Goal: Information Seeking & Learning: Learn about a topic

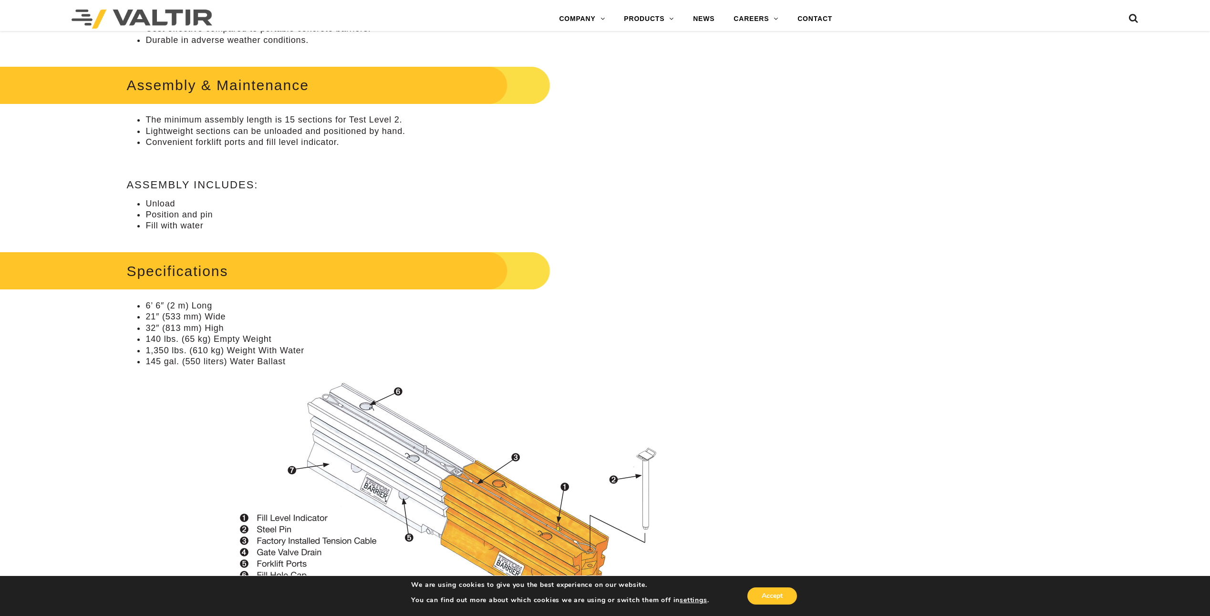
scroll to position [620, 0]
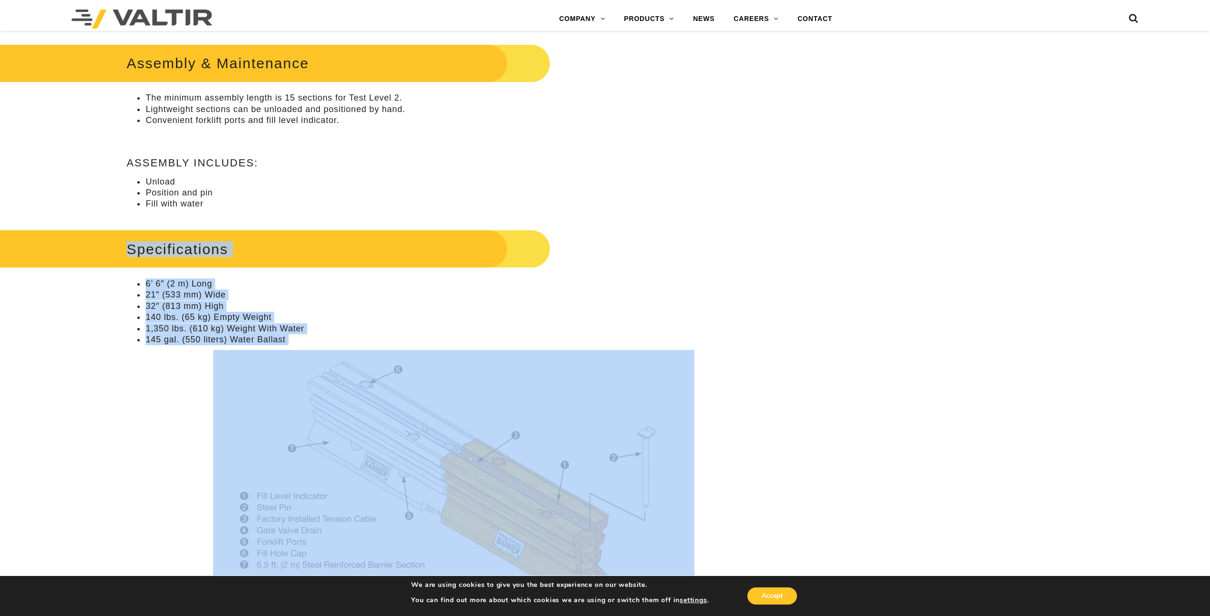
drag, startPoint x: 112, startPoint y: 249, endPoint x: 350, endPoint y: 469, distance: 324.3
click at [350, 469] on div "Specifications 6’ 6″ (2 m) Long 21″ (533 mm) Wide 32″ (813 mm) High 140 lbs. (6…" at bounding box center [453, 416] width 654 height 378
click at [258, 485] on img at bounding box center [453, 477] width 481 height 255
click at [292, 343] on li "145 gal. (550 liters) Water Ballast" at bounding box center [462, 339] width 635 height 11
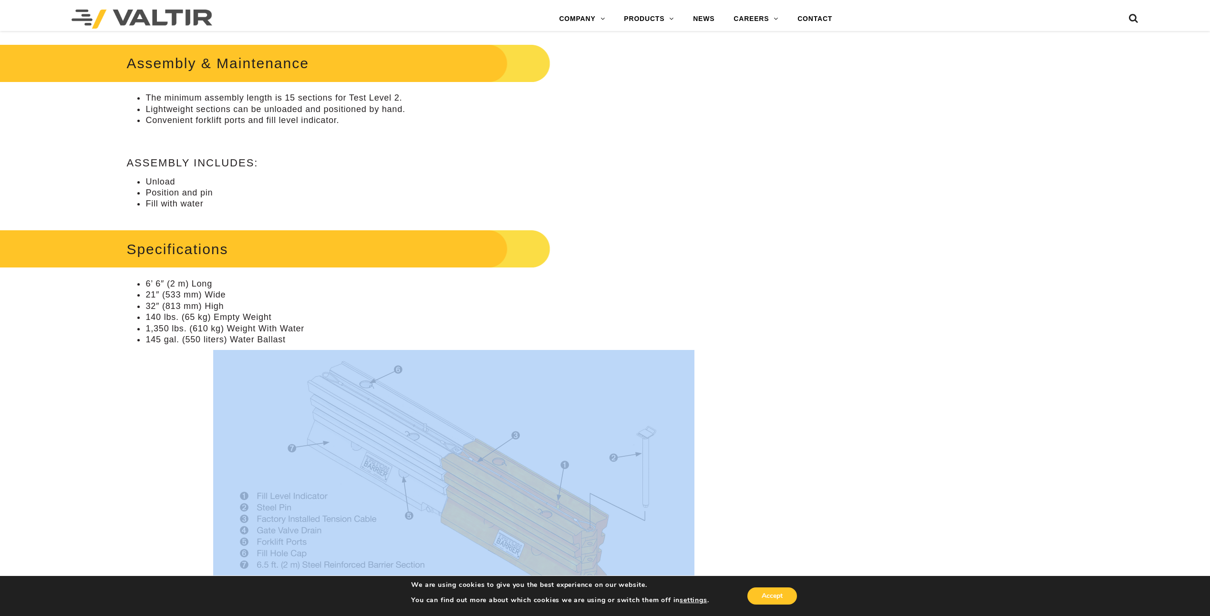
drag, startPoint x: 288, startPoint y: 341, endPoint x: 126, endPoint y: 349, distance: 161.3
click at [124, 348] on div "**********" at bounding box center [454, 501] width 706 height 2053
click at [144, 353] on p at bounding box center [453, 477] width 654 height 255
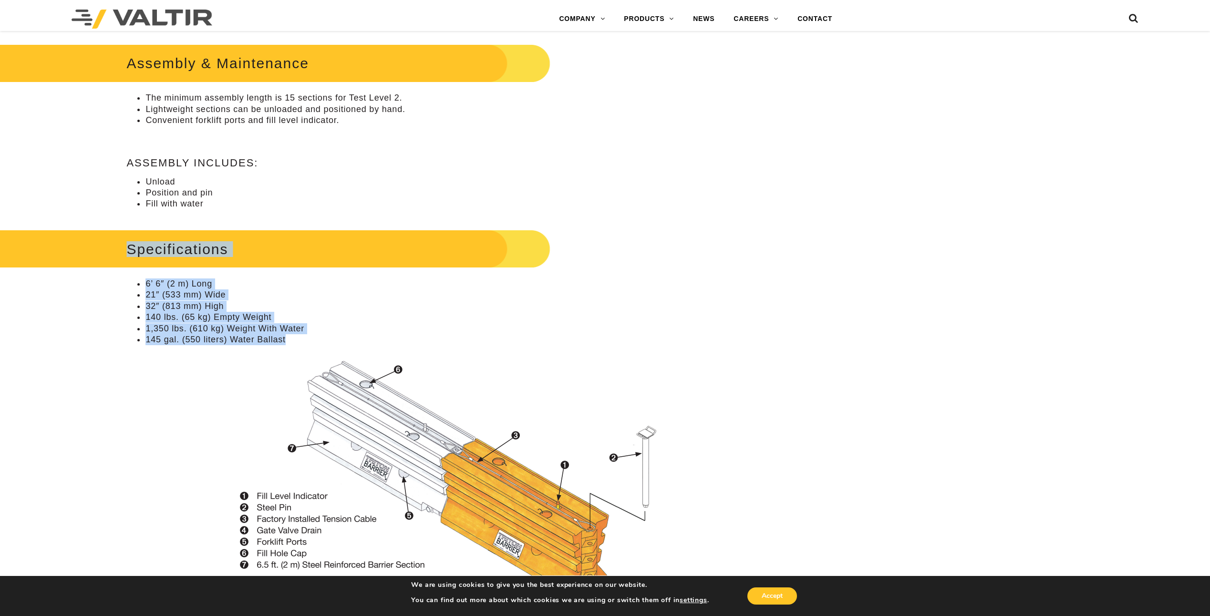
drag, startPoint x: 128, startPoint y: 253, endPoint x: 312, endPoint y: 341, distance: 204.5
click at [312, 341] on div "Specifications 6’ 6″ (2 m) Long 21″ (533 mm) Wide 32″ (813 mm) High 140 lbs. (6…" at bounding box center [453, 416] width 654 height 378
click at [312, 341] on li "145 gal. (550 liters) Water Ballast" at bounding box center [462, 339] width 635 height 11
drag, startPoint x: 293, startPoint y: 341, endPoint x: 130, endPoint y: 246, distance: 189.3
click at [130, 246] on div "Specifications 6’ 6″ (2 m) Long 21″ (533 mm) Wide 32″ (813 mm) High 140 lbs. (6…" at bounding box center [453, 416] width 654 height 378
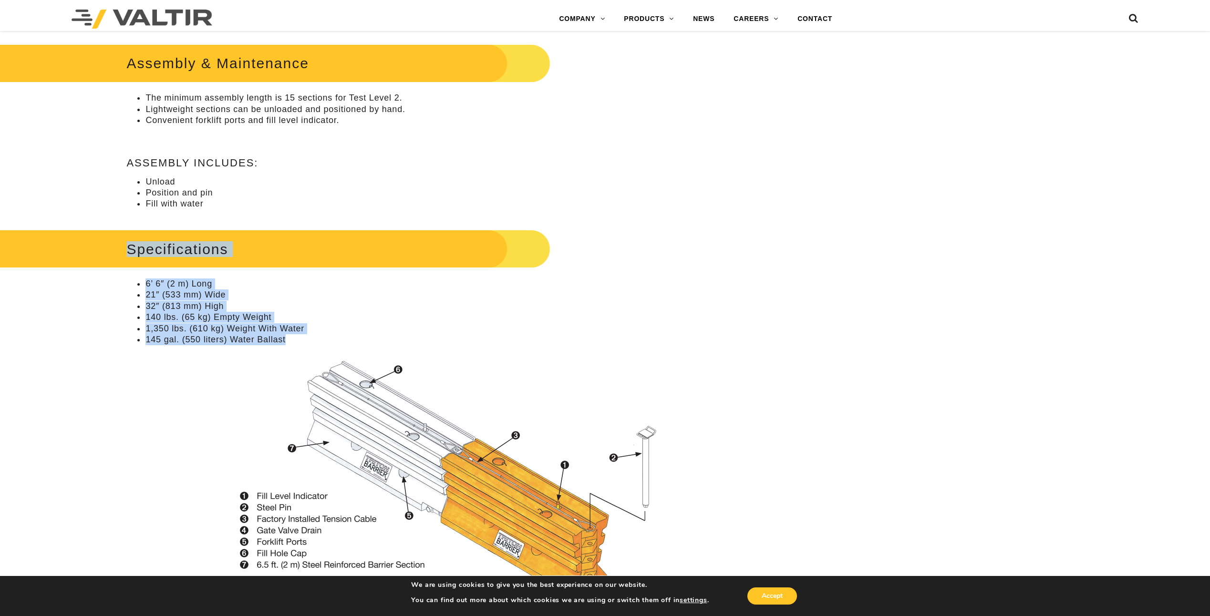
click at [130, 246] on h2 "Specifications" at bounding box center [247, 249] width 605 height 44
drag, startPoint x: 130, startPoint y: 246, endPoint x: 307, endPoint y: 336, distance: 198.8
click at [307, 336] on div "Specifications 6’ 6″ (2 m) Long 21″ (533 mm) Wide 32″ (813 mm) High 140 lbs. (6…" at bounding box center [453, 416] width 654 height 378
click at [307, 336] on li "145 gal. (550 liters) Water Ballast" at bounding box center [462, 339] width 635 height 11
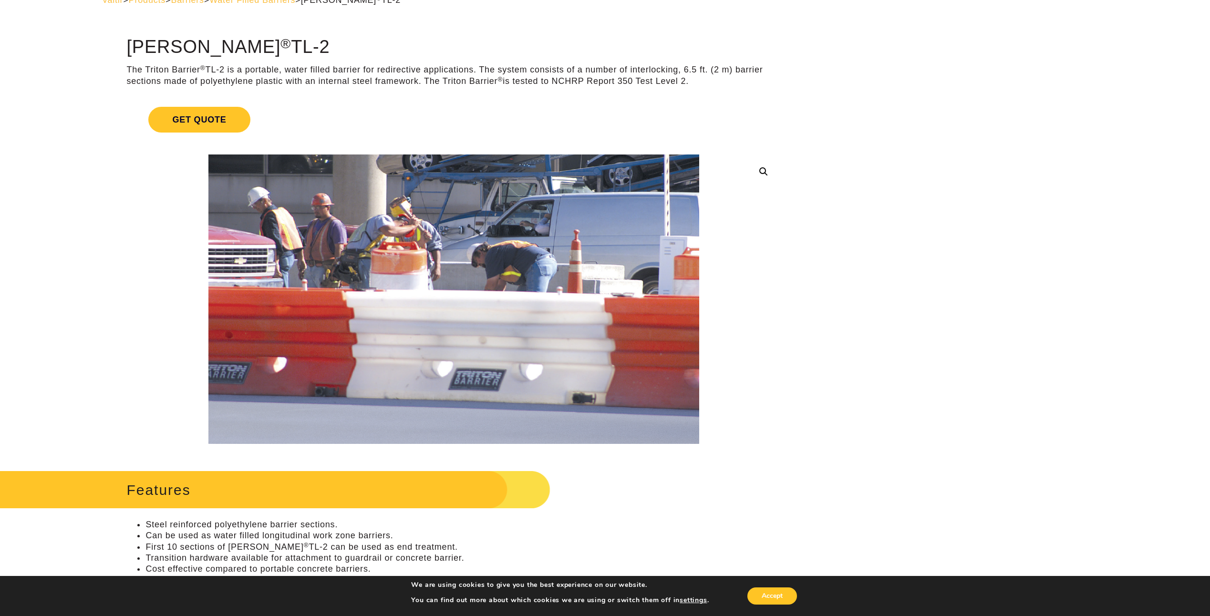
scroll to position [0, 0]
